Goal: Task Accomplishment & Management: Use online tool/utility

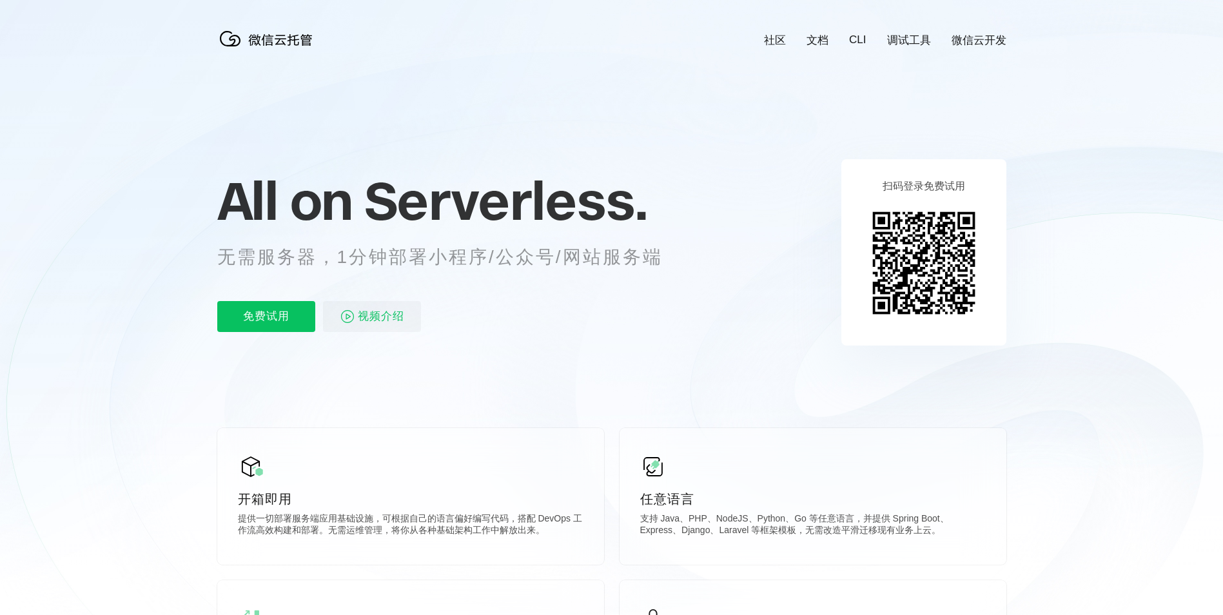
click at [306, 184] on span "All on" at bounding box center [284, 200] width 135 height 64
click at [340, 157] on icon at bounding box center [612, 348] width 1238 height 696
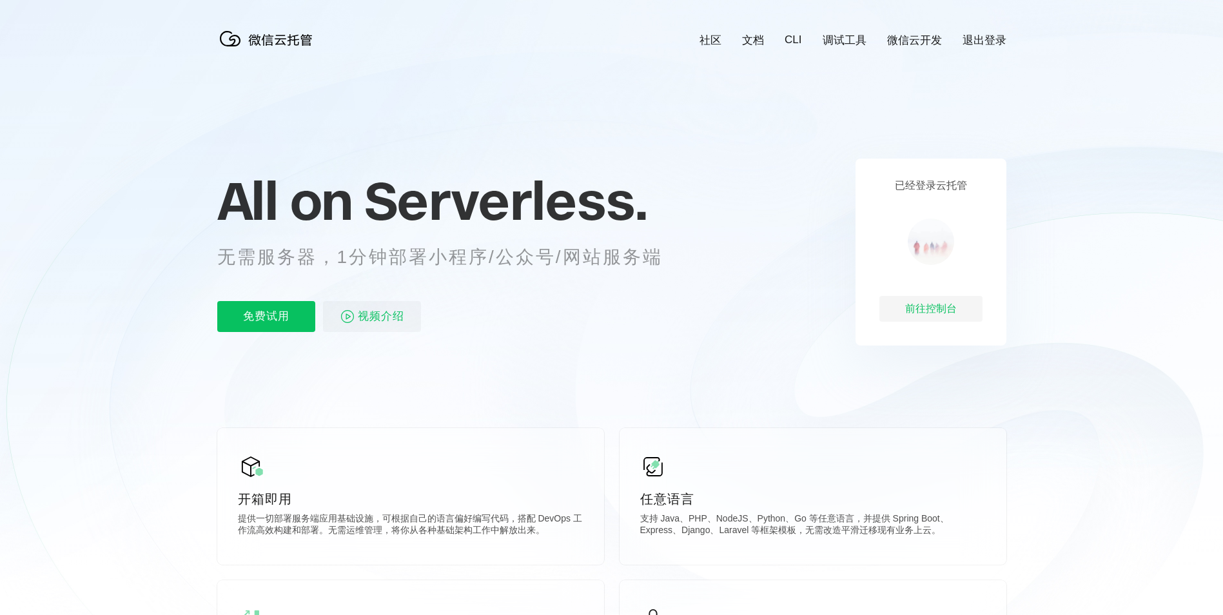
scroll to position [0, 2292]
click at [943, 314] on div "前往控制台" at bounding box center [930, 309] width 103 height 26
click at [259, 317] on p "免费试用" at bounding box center [266, 316] width 98 height 31
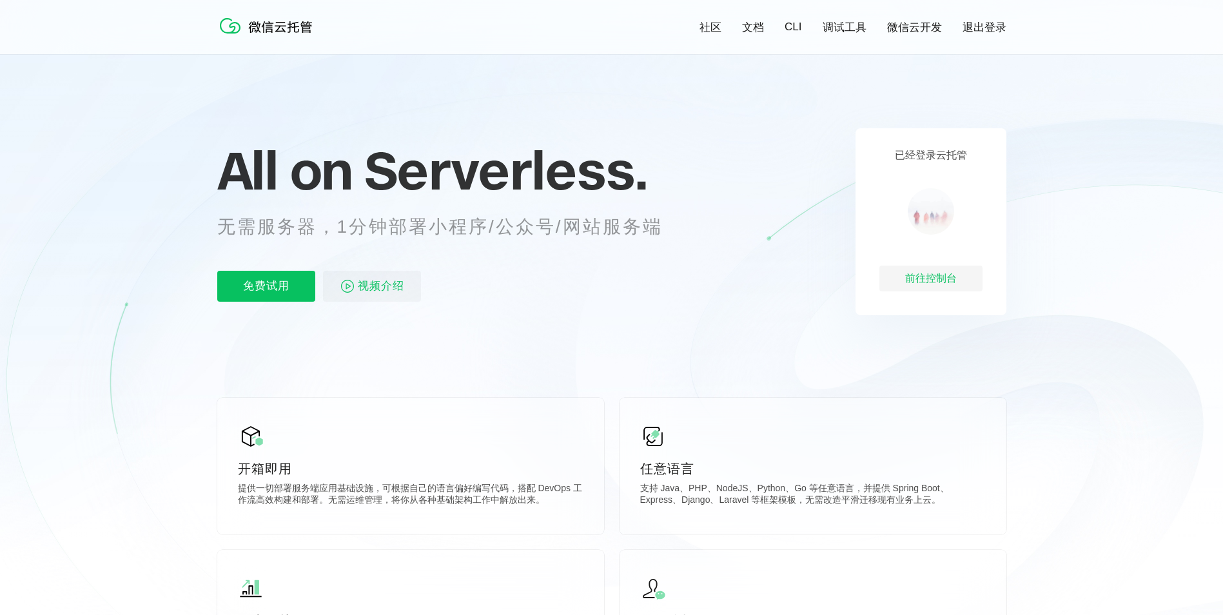
scroll to position [0, 0]
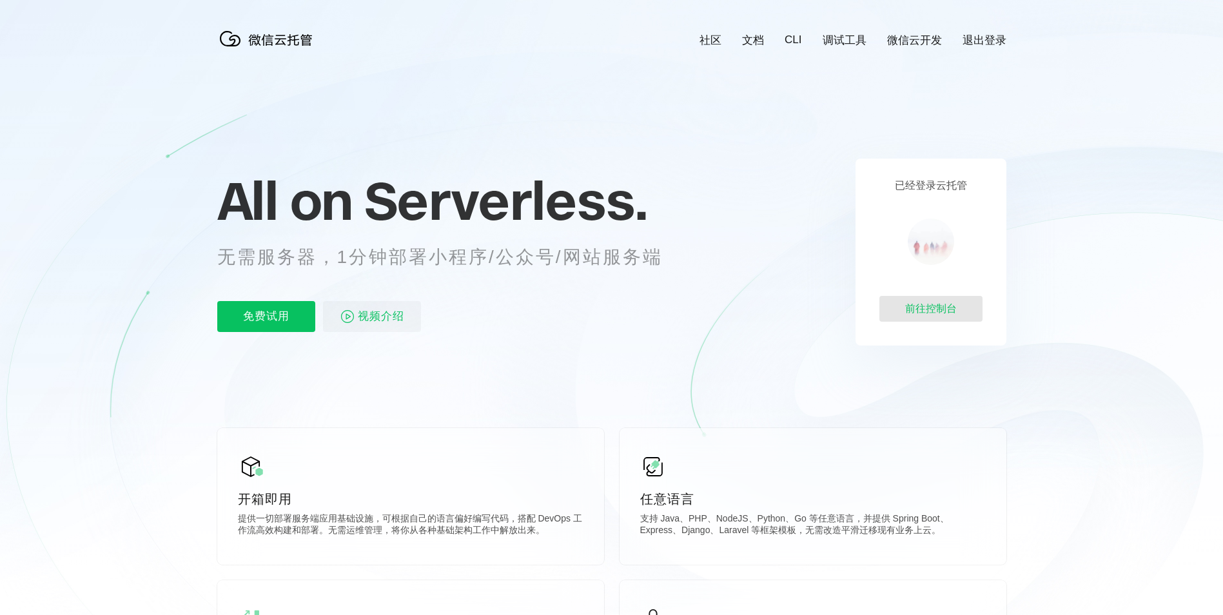
click at [928, 309] on div "前往控制台" at bounding box center [930, 309] width 103 height 26
click at [844, 44] on link "调试工具" at bounding box center [845, 40] width 44 height 15
